Goal: Transaction & Acquisition: Obtain resource

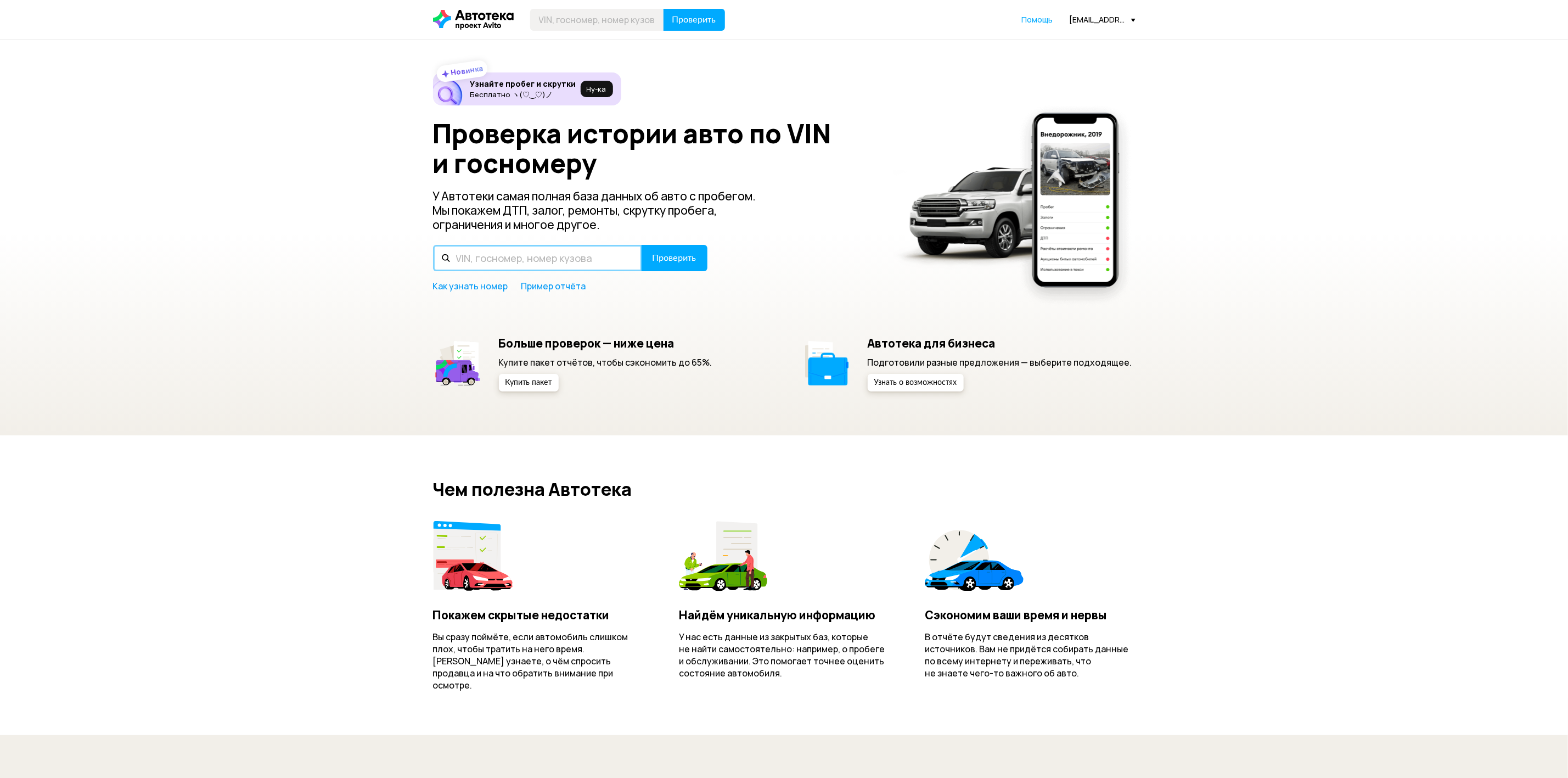
click at [590, 263] on input "text" at bounding box center [537, 258] width 209 height 26
paste input "3GNAXVEX3KL392228"
type input "3GNAXVEX3KL392228"
drag, startPoint x: 676, startPoint y: 264, endPoint x: 648, endPoint y: 285, distance: 35.0
click at [676, 264] on button "Проверить" at bounding box center [675, 258] width 66 height 26
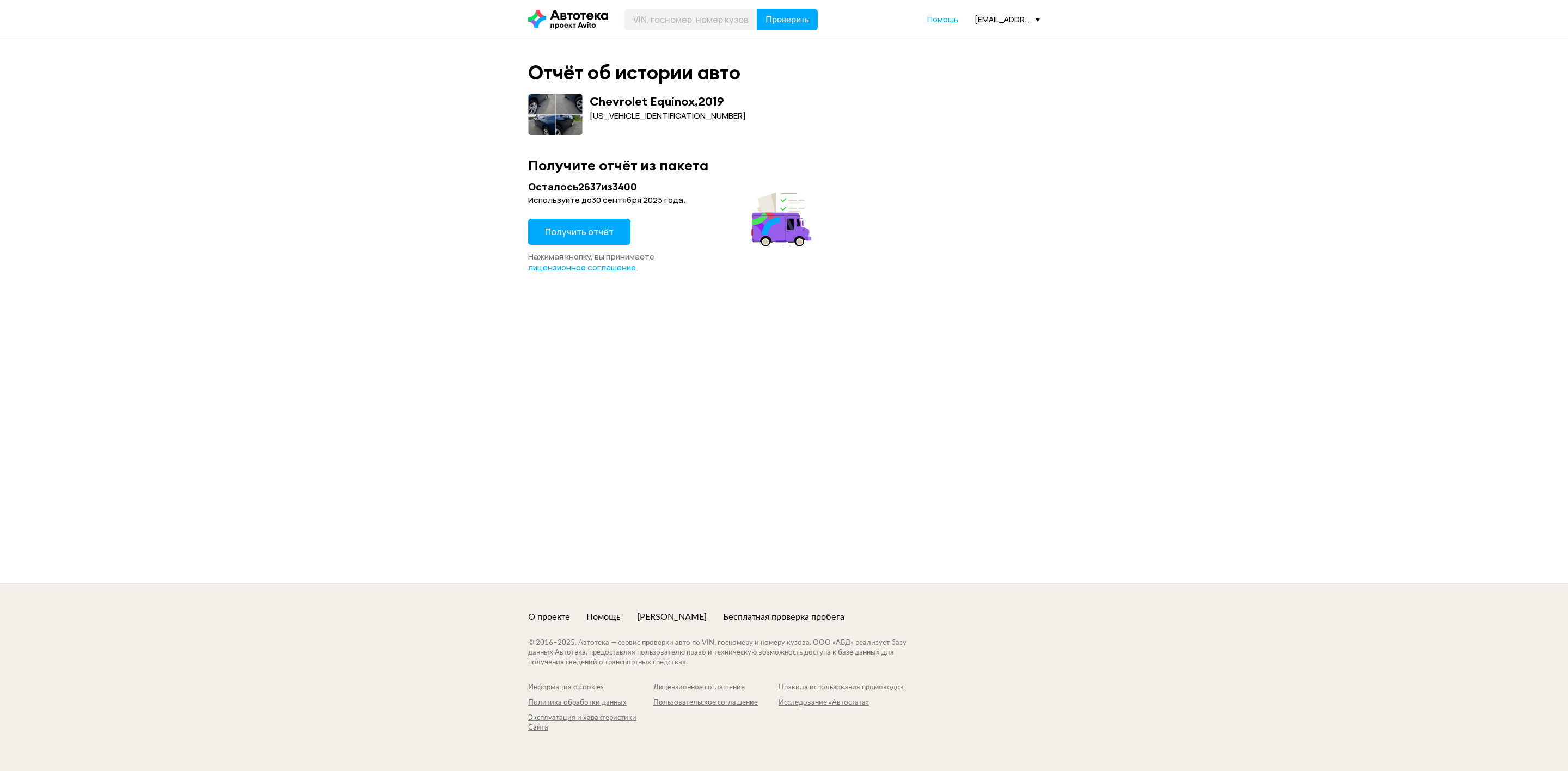
click at [602, 230] on span "Получить отчёт" at bounding box center [579, 232] width 68 height 12
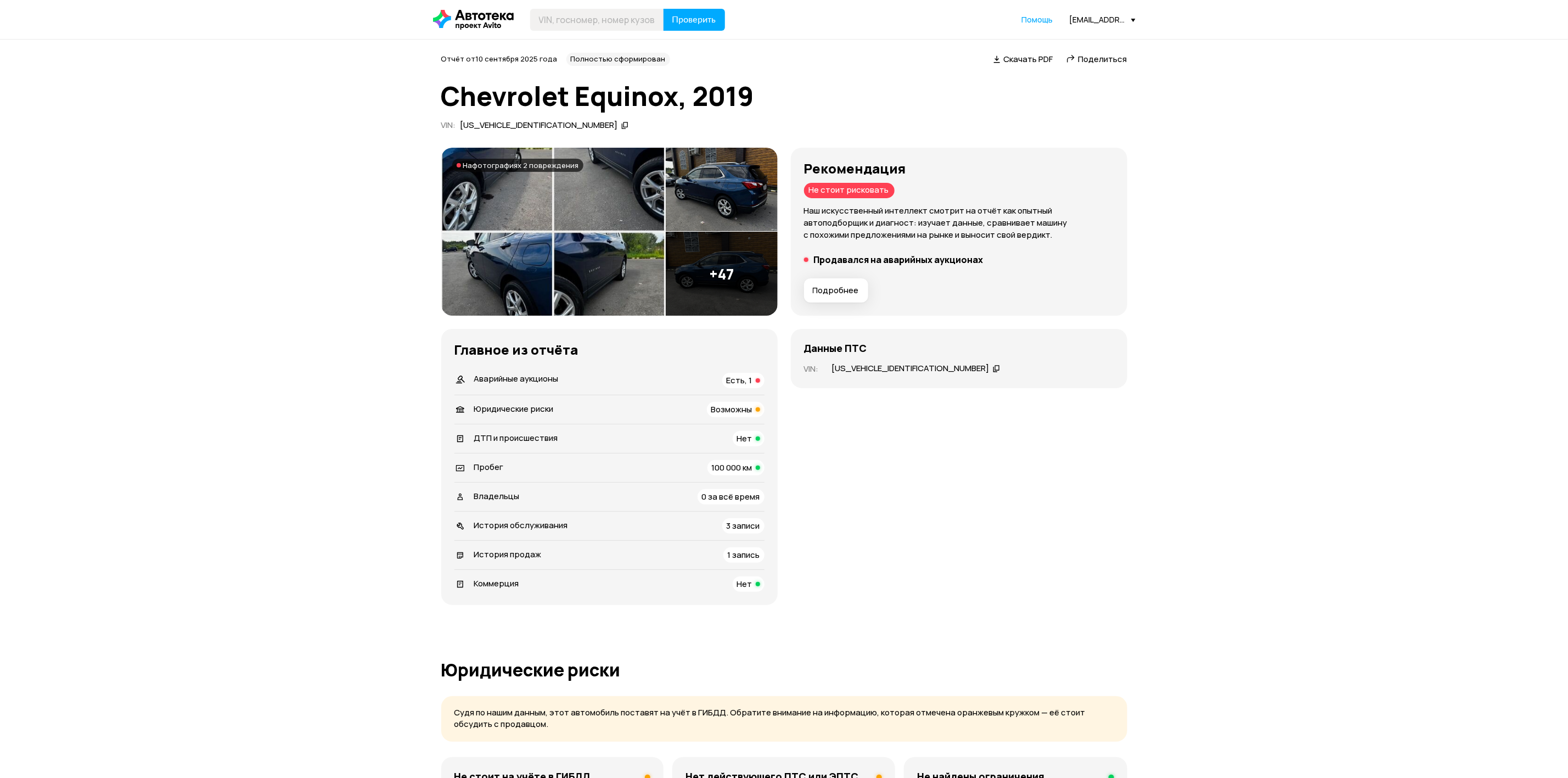
click at [1012, 62] on span "Скачать PDF" at bounding box center [1028, 59] width 49 height 12
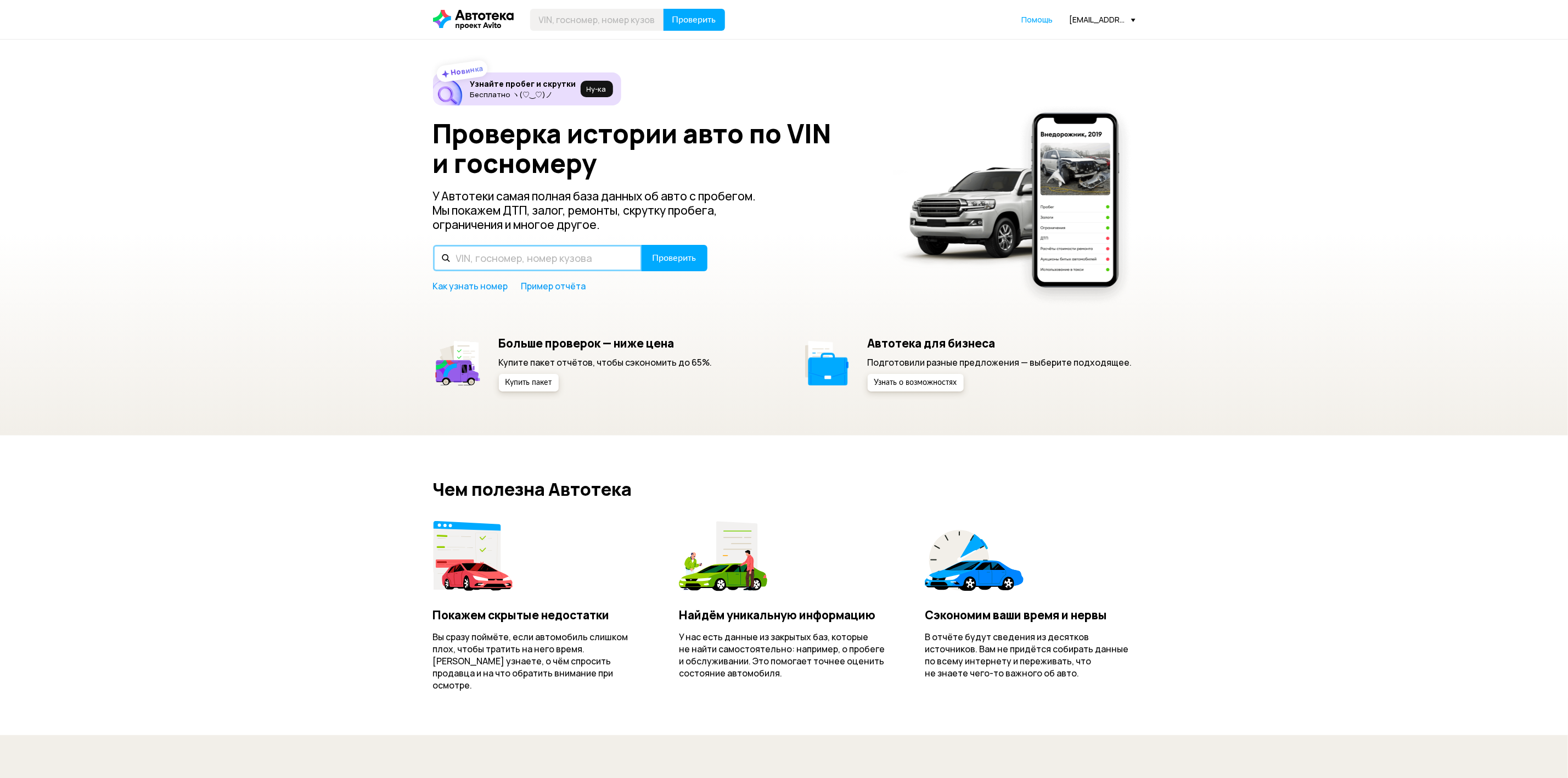
click at [565, 254] on input "text" at bounding box center [537, 258] width 209 height 26
paste input "JTHBK262105172062"
type input "JTHBK262105172062"
click at [678, 257] on span "Проверить" at bounding box center [675, 258] width 44 height 9
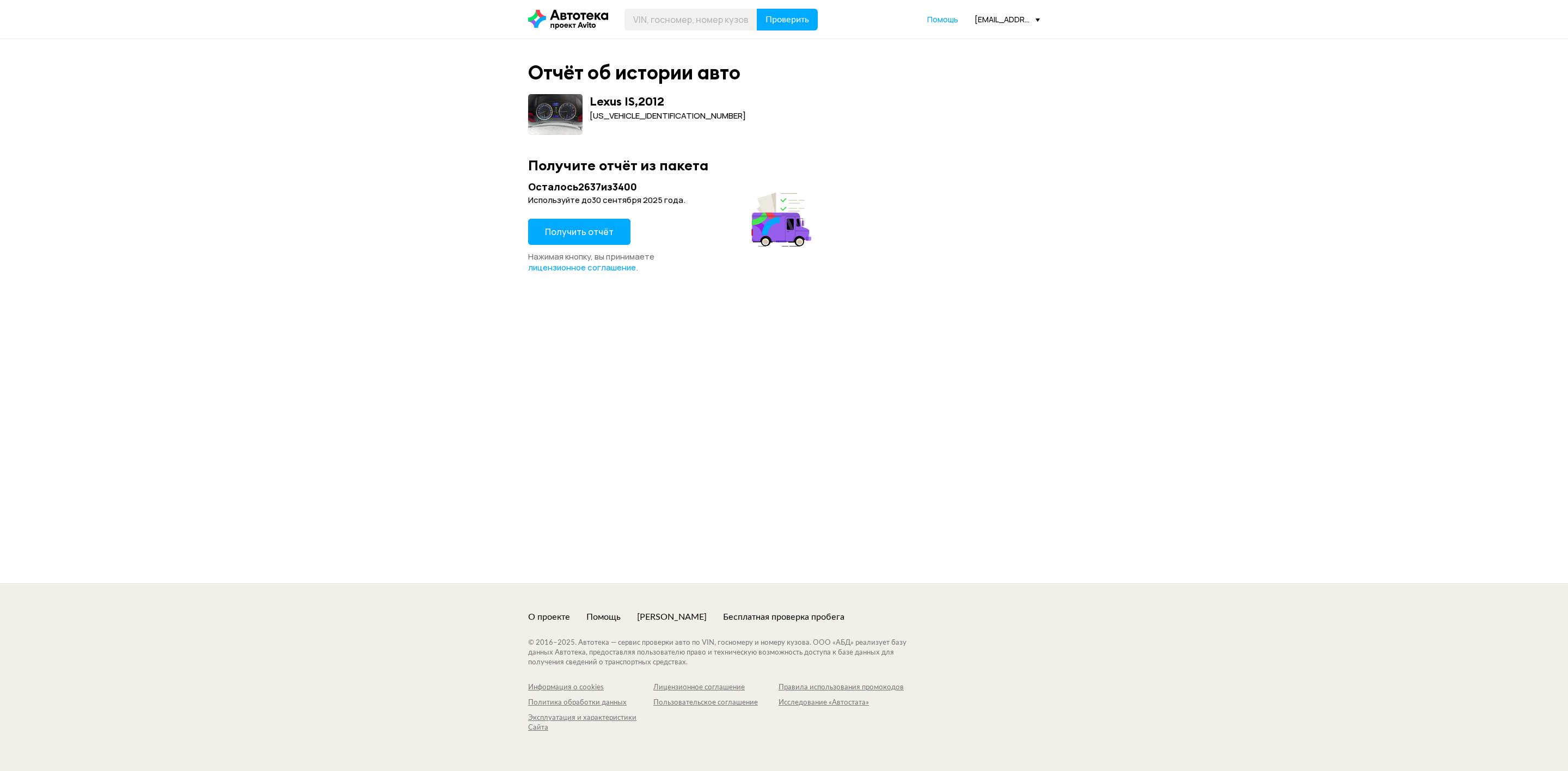
click at [570, 228] on span "Получить отчёт" at bounding box center [579, 232] width 68 height 12
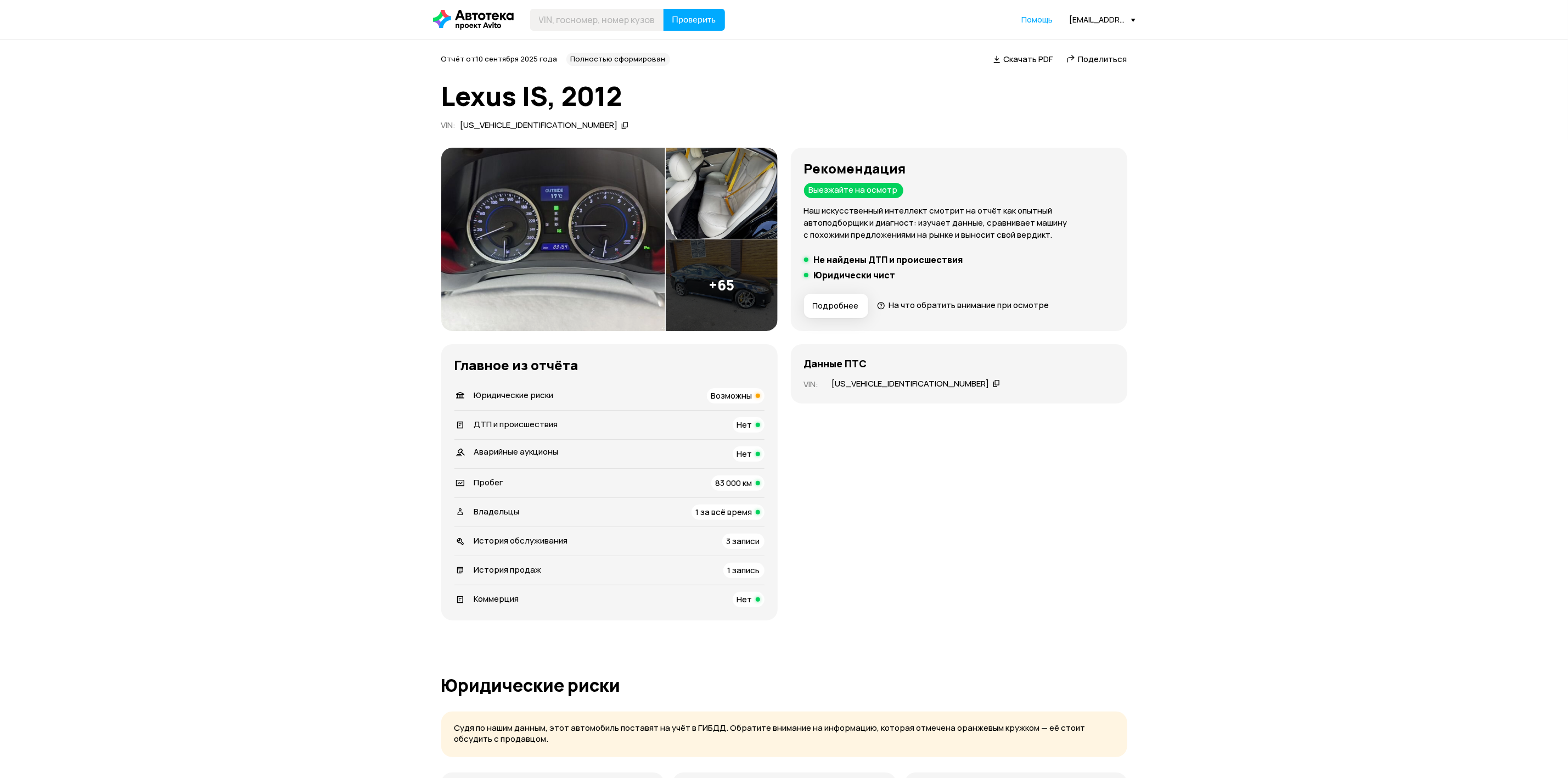
click at [1015, 53] on span "Скачать PDF" at bounding box center [1028, 59] width 49 height 12
